Goal: Check status

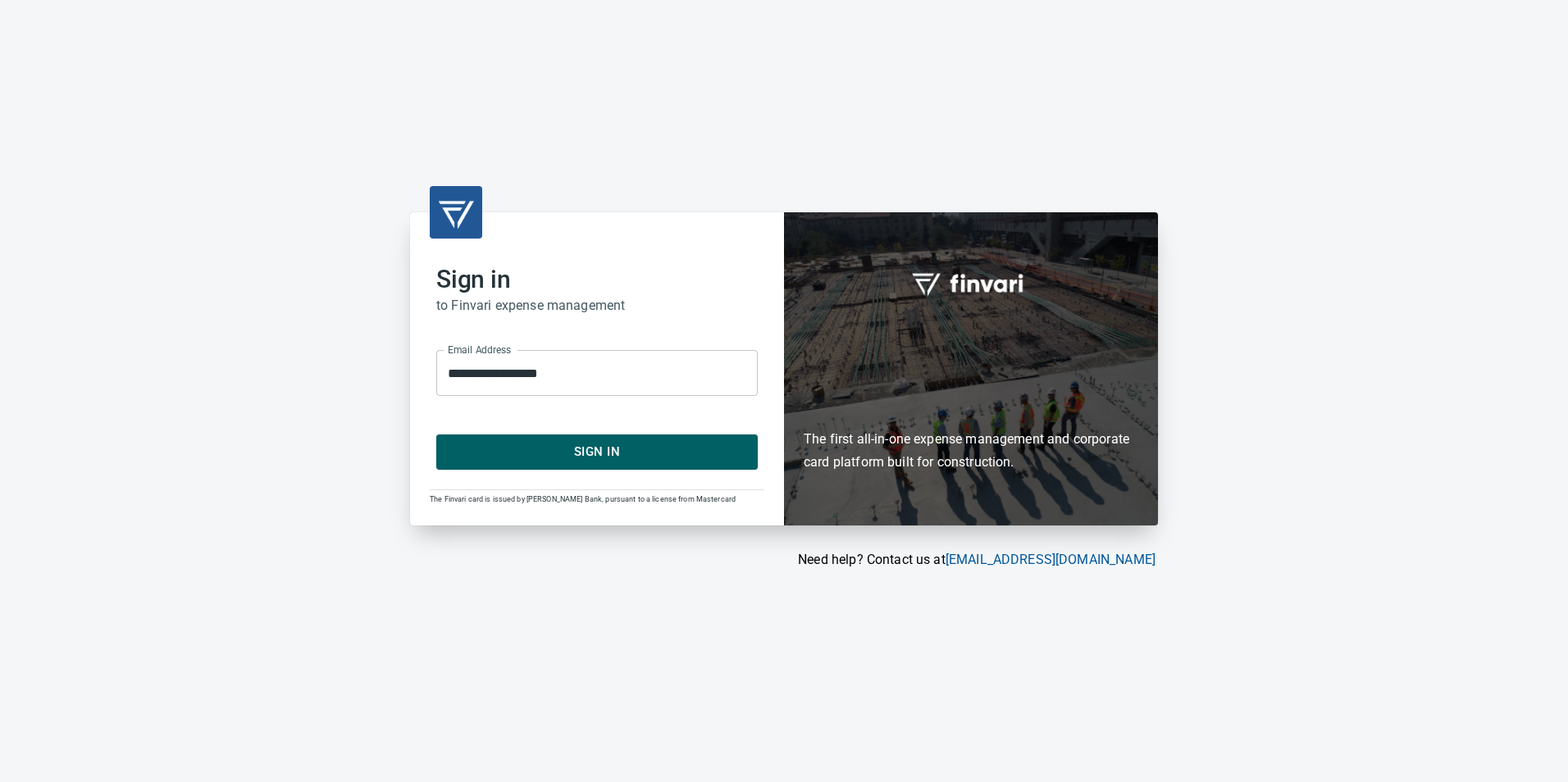
drag, startPoint x: 561, startPoint y: 480, endPoint x: 569, endPoint y: 447, distance: 34.0
click at [563, 471] on div "**********" at bounding box center [597, 369] width 374 height 312
click at [569, 447] on span "Sign In" at bounding box center [597, 451] width 286 height 21
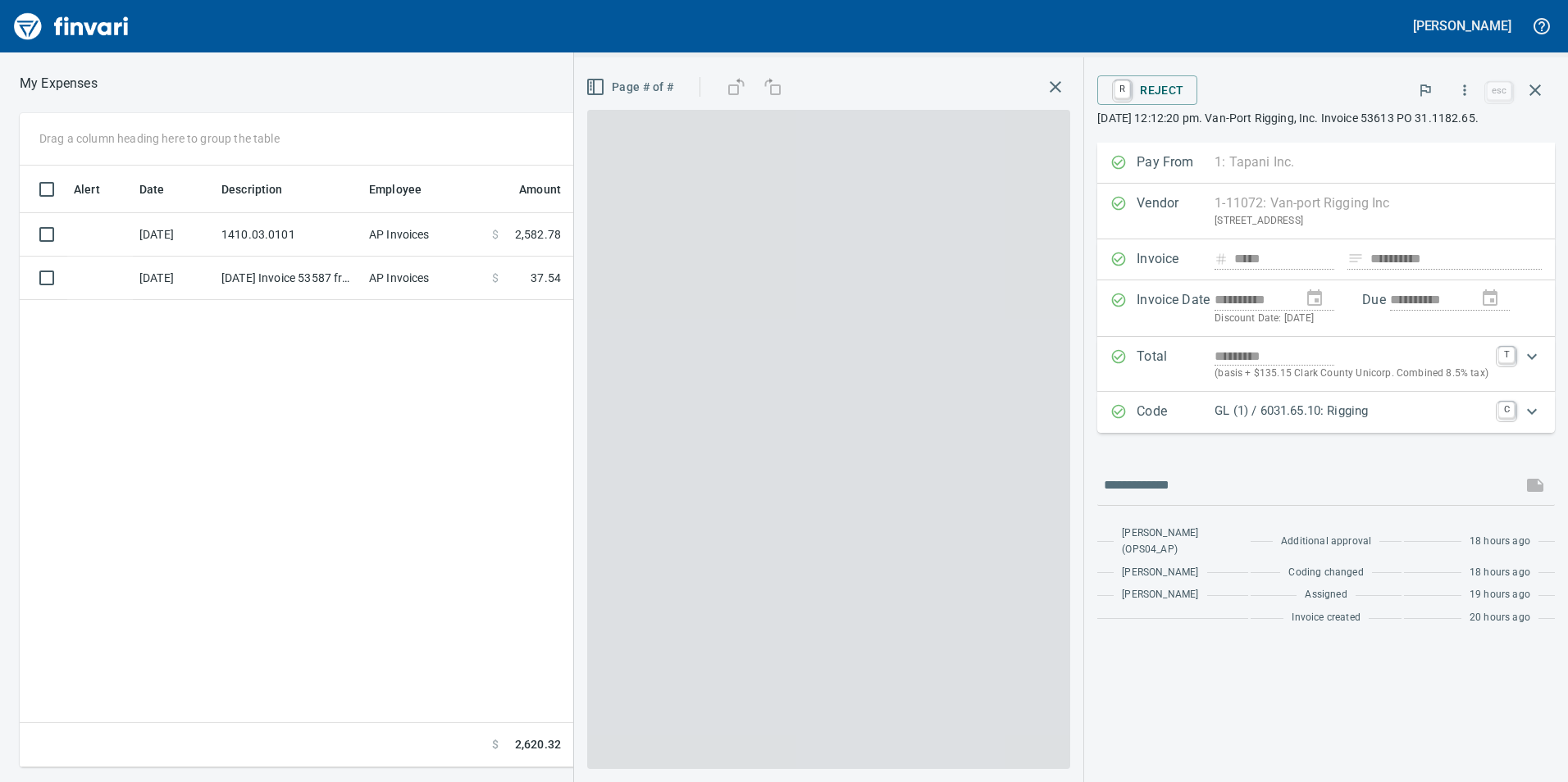
scroll to position [590, 1107]
